Goal: Understand process/instructions

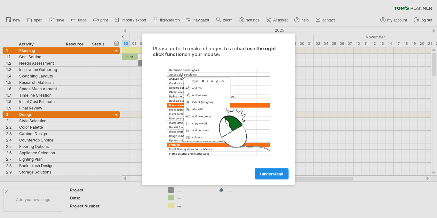
click at [268, 170] on link "I understand" at bounding box center [272, 173] width 34 height 11
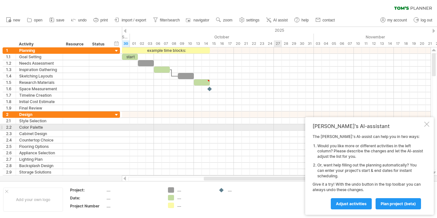
click at [427, 125] on div at bounding box center [426, 124] width 5 height 5
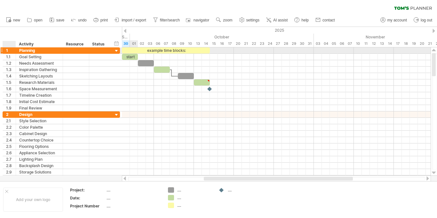
click at [9, 51] on div "1" at bounding box center [11, 50] width 10 height 6
click at [115, 51] on div at bounding box center [117, 51] width 6 height 6
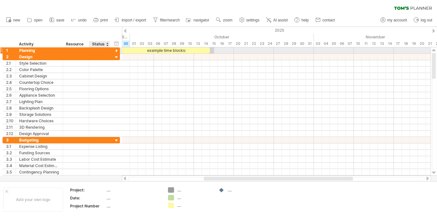
click at [115, 51] on div at bounding box center [117, 51] width 6 height 6
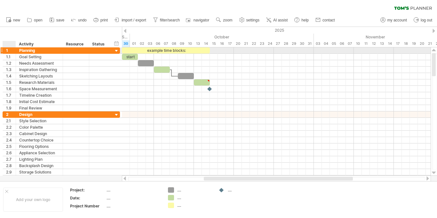
click at [11, 51] on div "1" at bounding box center [11, 50] width 10 height 6
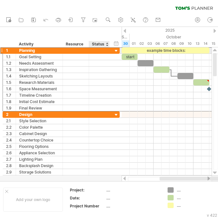
click at [116, 50] on div at bounding box center [117, 51] width 6 height 6
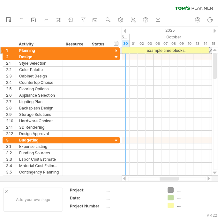
click at [117, 49] on div at bounding box center [117, 51] width 6 height 6
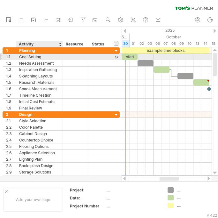
click at [42, 57] on div "Goal Setting" at bounding box center [39, 57] width 40 height 6
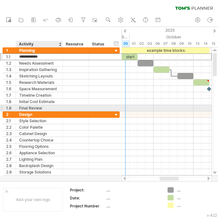
click at [36, 107] on div "Final Review" at bounding box center [39, 108] width 40 height 6
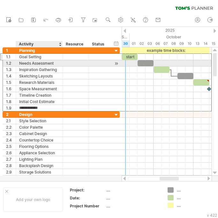
drag, startPoint x: 54, startPoint y: 108, endPoint x: 21, endPoint y: 61, distance: 56.7
click at [21, 61] on div "**********" at bounding box center [61, 79] width 117 height 64
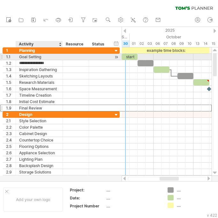
click at [36, 54] on div "Goal Setting" at bounding box center [39, 57] width 40 height 6
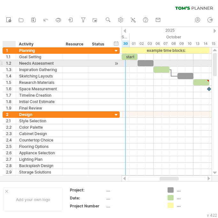
click at [5, 64] on div "1.2" at bounding box center [9, 63] width 13 height 6
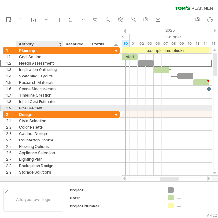
click at [34, 109] on div "Final Review" at bounding box center [39, 108] width 40 height 6
